Goal: Task Accomplishment & Management: Manage account settings

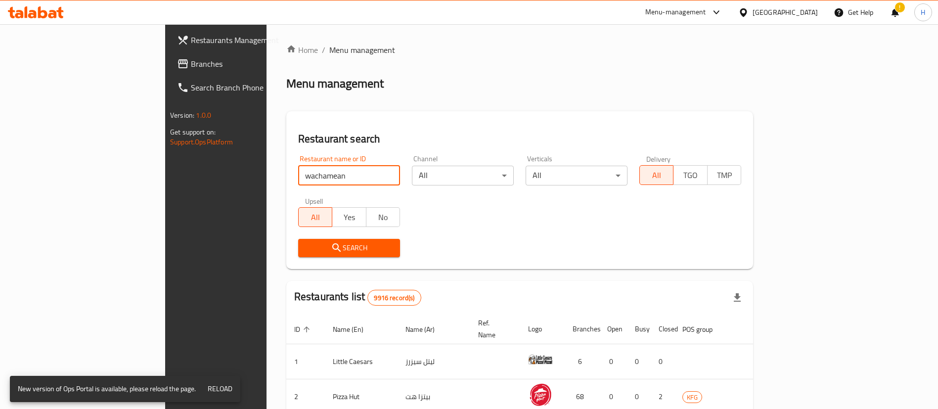
type input "wachamean"
click button "Search" at bounding box center [349, 248] width 102 height 18
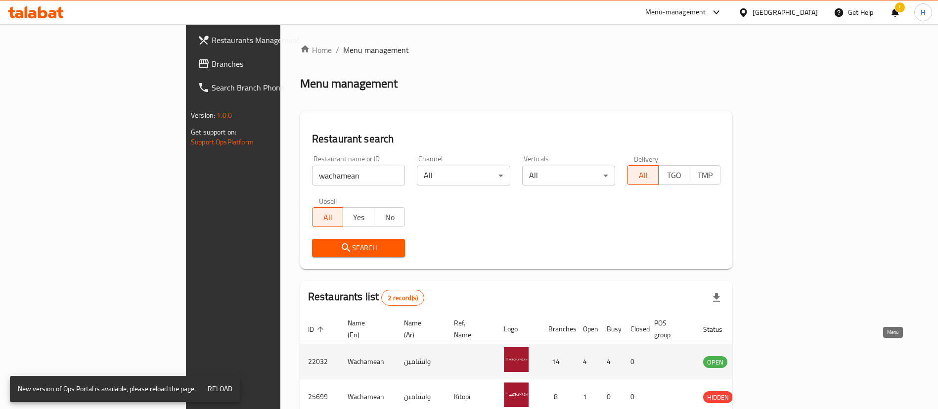
click at [767, 355] on icon "enhanced table" at bounding box center [761, 361] width 12 height 12
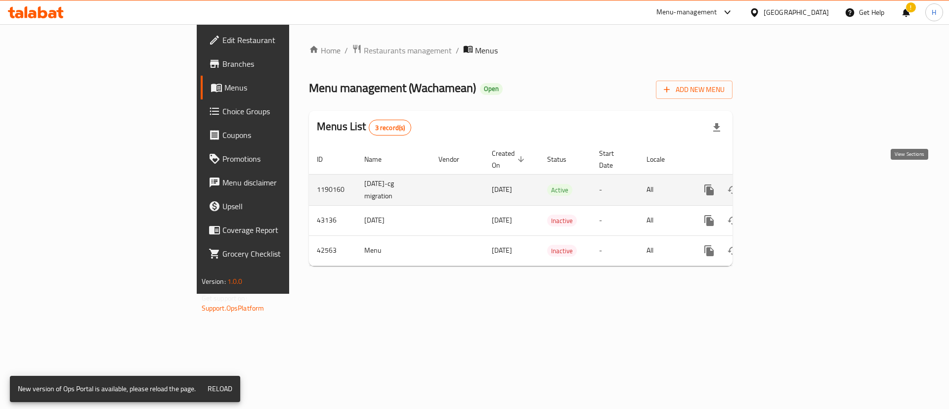
click at [785, 185] on icon "enhanced table" at bounding box center [780, 189] width 9 height 9
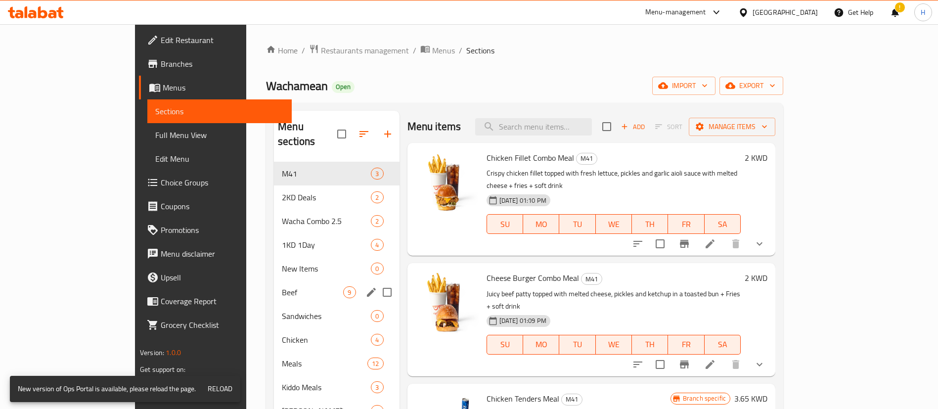
scroll to position [197, 0]
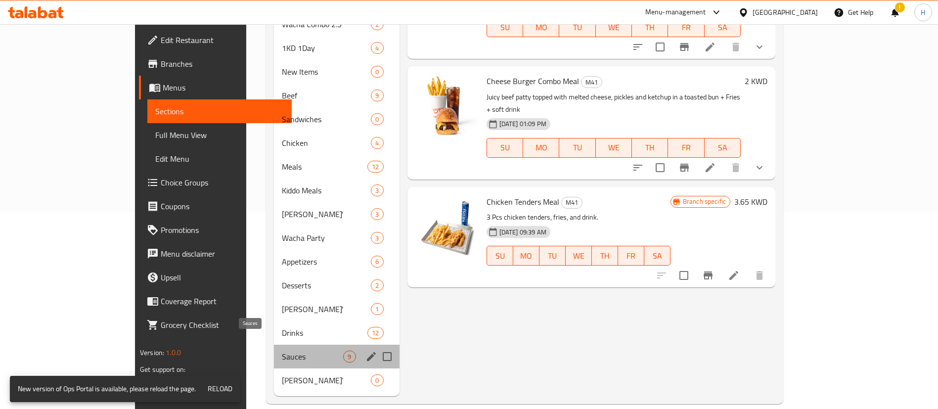
click at [282, 351] on span "Sauces" at bounding box center [312, 357] width 61 height 12
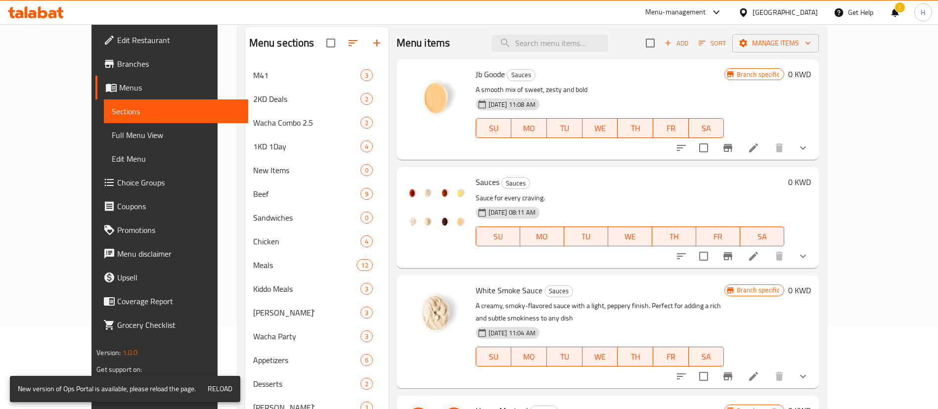
scroll to position [84, 0]
click at [408, 195] on button "upload picture" at bounding box center [418, 188] width 20 height 20
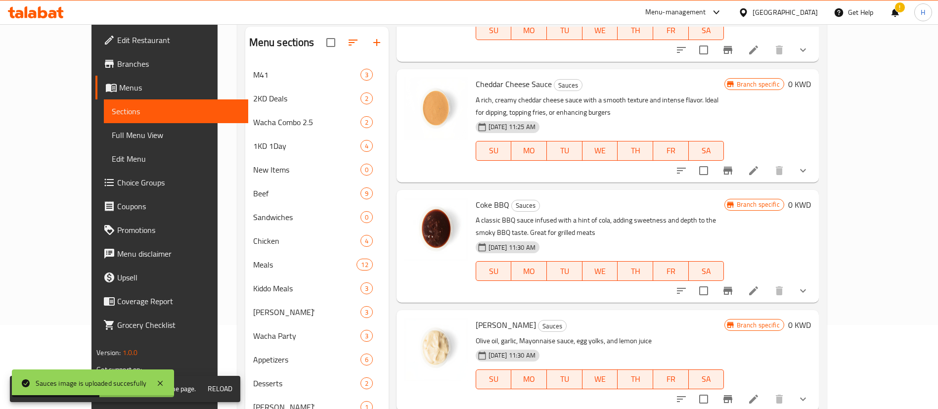
scroll to position [0, 0]
